Goal: Task Accomplishment & Management: Use online tool/utility

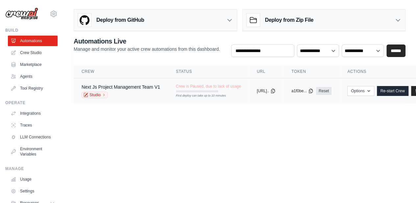
click at [251, 97] on td "copied https://nextjs-p..." at bounding box center [266, 90] width 35 height 25
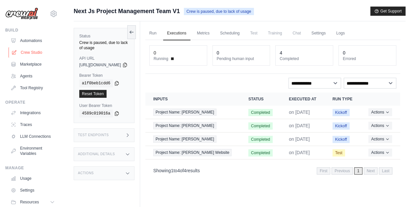
click at [36, 54] on link "Crew Studio" at bounding box center [34, 52] width 50 height 11
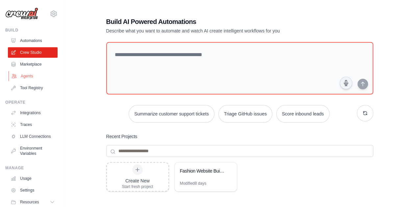
click at [27, 78] on link "Agents" at bounding box center [34, 76] width 50 height 11
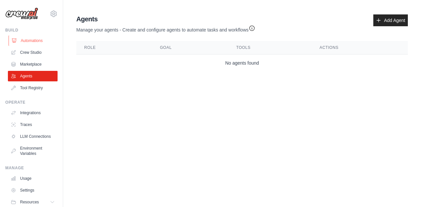
click at [31, 42] on link "Automations" at bounding box center [34, 41] width 50 height 11
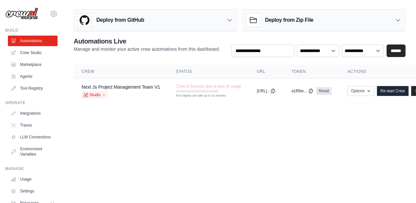
scroll to position [0, 44]
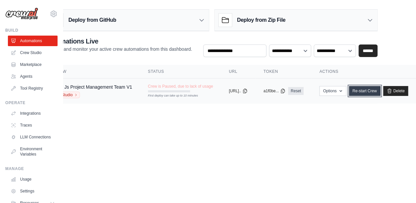
click at [362, 91] on link "Re-start Crew" at bounding box center [365, 91] width 32 height 10
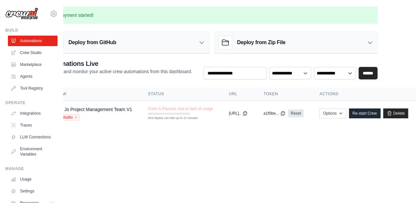
scroll to position [0, 44]
click at [362, 113] on link "Re-start Crew" at bounding box center [365, 113] width 32 height 10
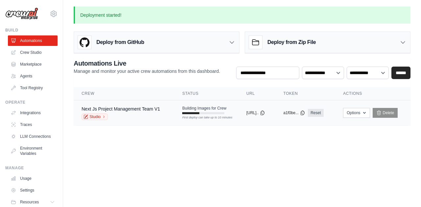
click at [238, 119] on td "copied https://nextjs-p..." at bounding box center [256, 113] width 37 height 25
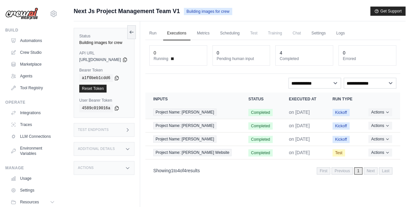
scroll to position [28, 0]
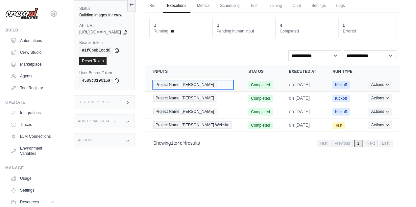
click at [217, 86] on div "Project Name: [PERSON_NAME]" at bounding box center [192, 84] width 79 height 7
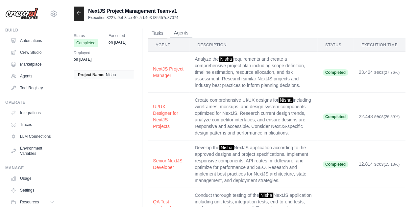
click at [183, 33] on button "Agents" at bounding box center [181, 33] width 22 height 10
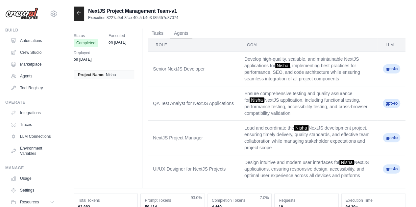
click at [82, 13] on div at bounding box center [79, 14] width 11 height 14
click at [80, 13] on icon at bounding box center [78, 12] width 5 height 5
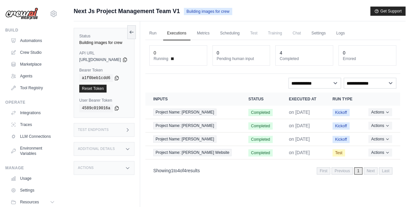
scroll to position [28, 0]
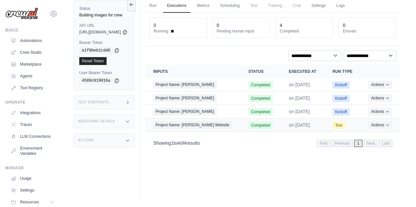
click at [316, 122] on td "on Aug 30" at bounding box center [303, 125] width 44 height 13
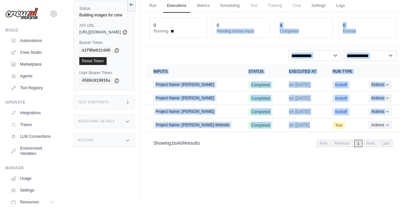
drag, startPoint x: 316, startPoint y: 122, endPoint x: 237, endPoint y: 15, distance: 133.6
click at [237, 15] on div "**********" at bounding box center [272, 81] width 255 height 139
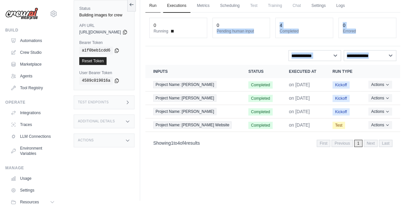
click at [160, 7] on link "Run" at bounding box center [152, 6] width 15 height 14
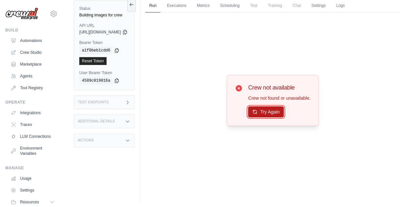
click at [280, 114] on button "Try Again" at bounding box center [266, 112] width 36 height 11
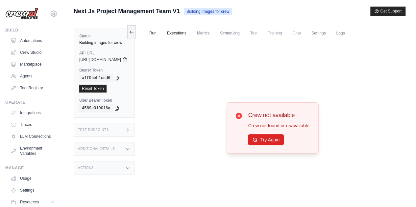
click at [190, 37] on link "Executions" at bounding box center [176, 34] width 27 height 14
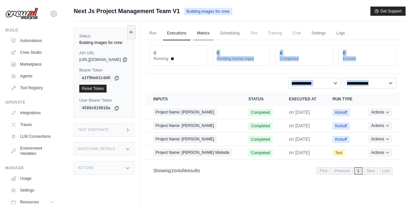
click at [214, 36] on link "Metrics" at bounding box center [203, 34] width 21 height 14
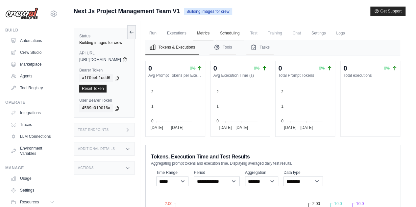
click at [240, 37] on link "Scheduling" at bounding box center [229, 34] width 27 height 14
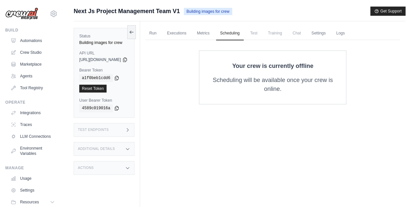
click at [261, 36] on span "Test" at bounding box center [253, 33] width 15 height 13
click at [160, 35] on link "Run" at bounding box center [152, 34] width 15 height 14
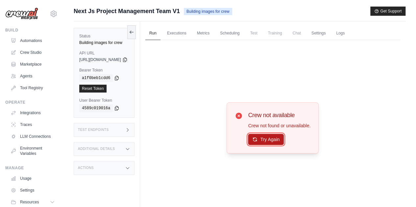
click at [270, 135] on button "Try Again" at bounding box center [266, 139] width 36 height 11
click at [39, 126] on link "Traces" at bounding box center [34, 125] width 50 height 11
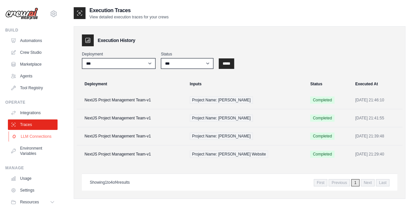
click at [34, 142] on link "LLM Connections" at bounding box center [34, 137] width 50 height 11
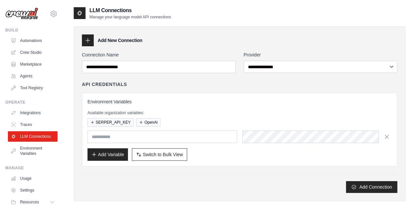
click at [34, 142] on link "LLM Connections" at bounding box center [33, 137] width 50 height 11
click at [146, 123] on button "OpenAi" at bounding box center [148, 122] width 24 height 9
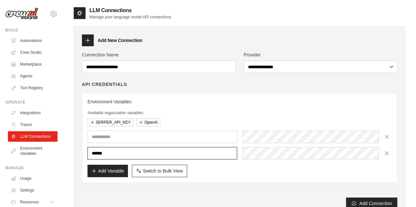
click at [166, 155] on input "******" at bounding box center [162, 153] width 150 height 12
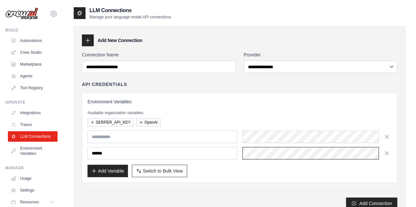
scroll to position [0, 287]
click at [35, 159] on link "Environment Variables" at bounding box center [34, 151] width 50 height 16
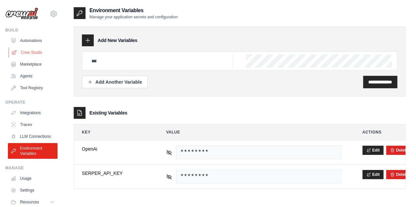
click at [32, 54] on link "Crew Studio" at bounding box center [34, 52] width 50 height 11
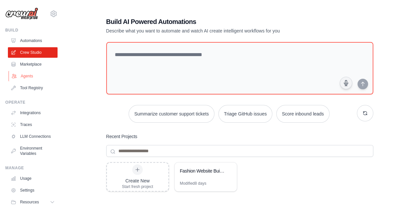
click at [27, 72] on link "Agents" at bounding box center [34, 76] width 50 height 11
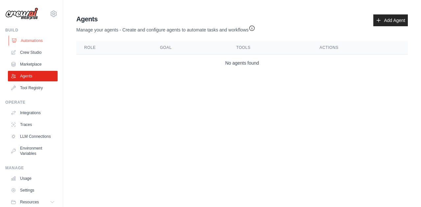
click at [34, 39] on link "Automations" at bounding box center [34, 41] width 50 height 11
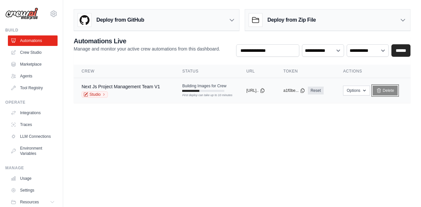
click at [394, 90] on link "Delete" at bounding box center [385, 91] width 25 height 10
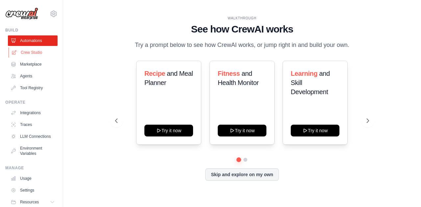
click at [32, 49] on link "Crew Studio" at bounding box center [34, 52] width 50 height 11
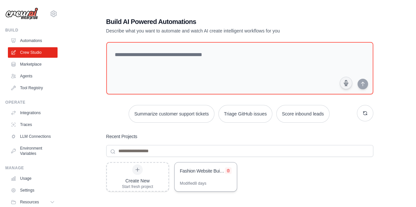
click at [228, 173] on button at bounding box center [228, 171] width 7 height 7
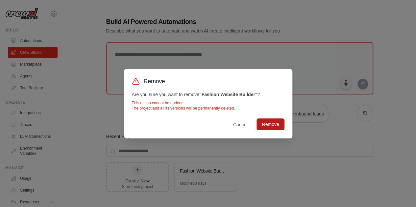
click at [266, 128] on button "Remove" at bounding box center [270, 125] width 28 height 12
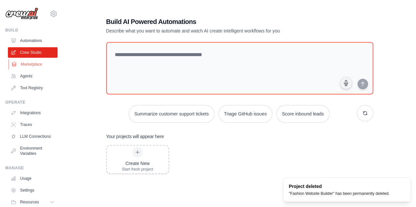
click at [26, 66] on link "Marketplace" at bounding box center [34, 64] width 50 height 11
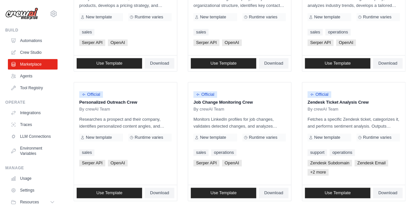
scroll to position [259, 0]
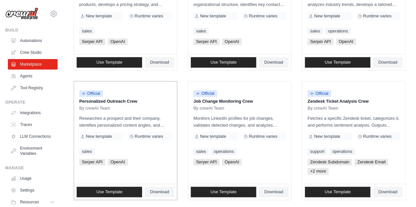
click at [156, 134] on span "Runtime varies" at bounding box center [149, 136] width 29 height 5
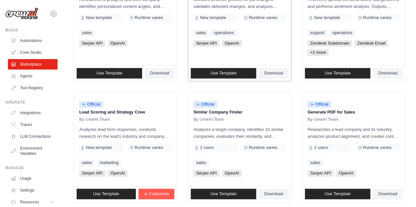
scroll to position [379, 0]
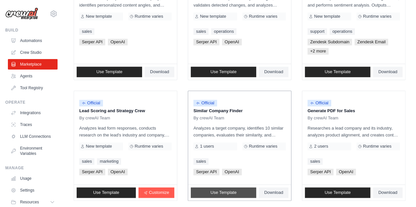
click at [215, 188] on link "Use Template" at bounding box center [223, 193] width 65 height 11
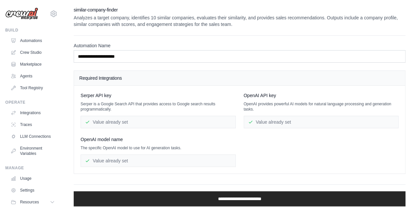
scroll to position [20, 0]
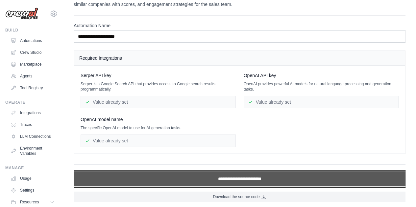
click at [209, 184] on input "**********" at bounding box center [240, 179] width 332 height 15
